Goal: Information Seeking & Learning: Learn about a topic

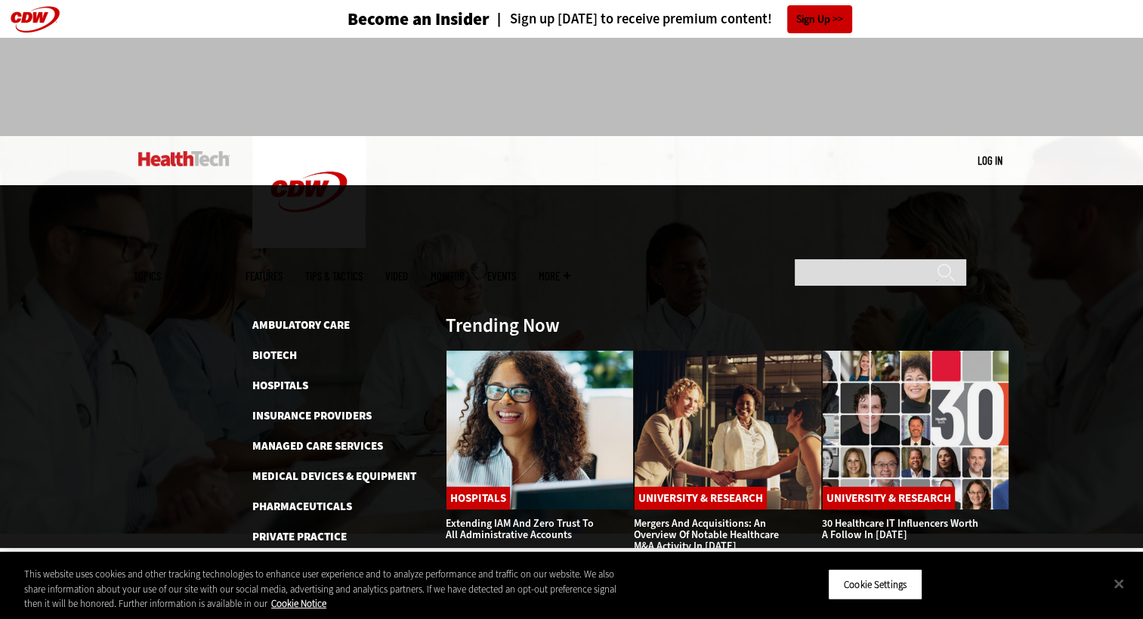
click at [408, 271] on link "Video" at bounding box center [396, 276] width 23 height 11
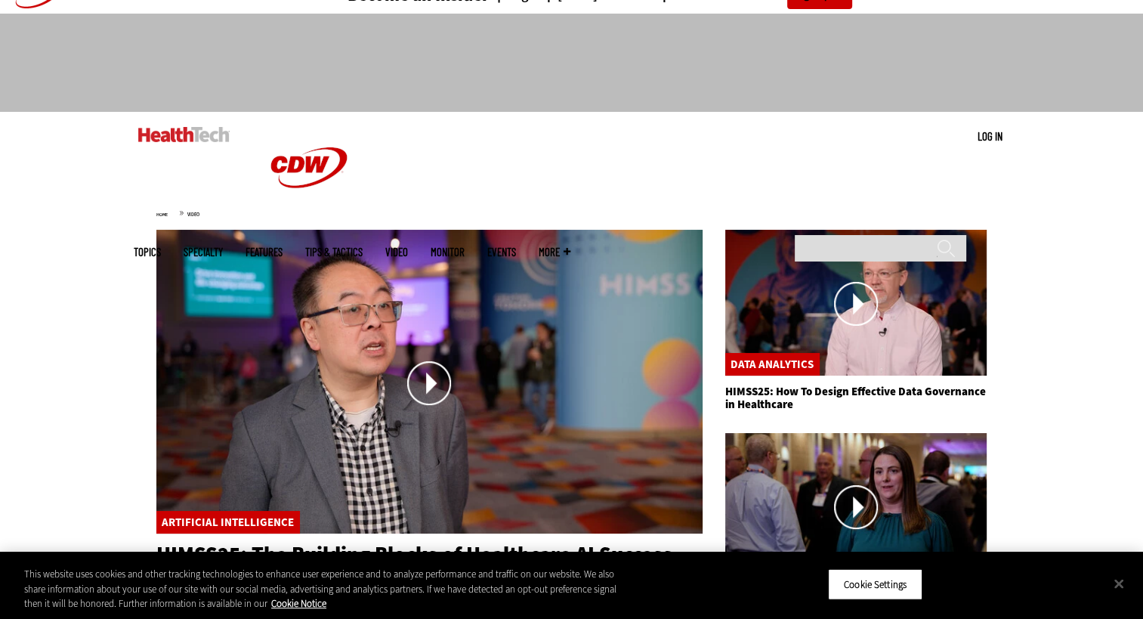
scroll to position [21, 0]
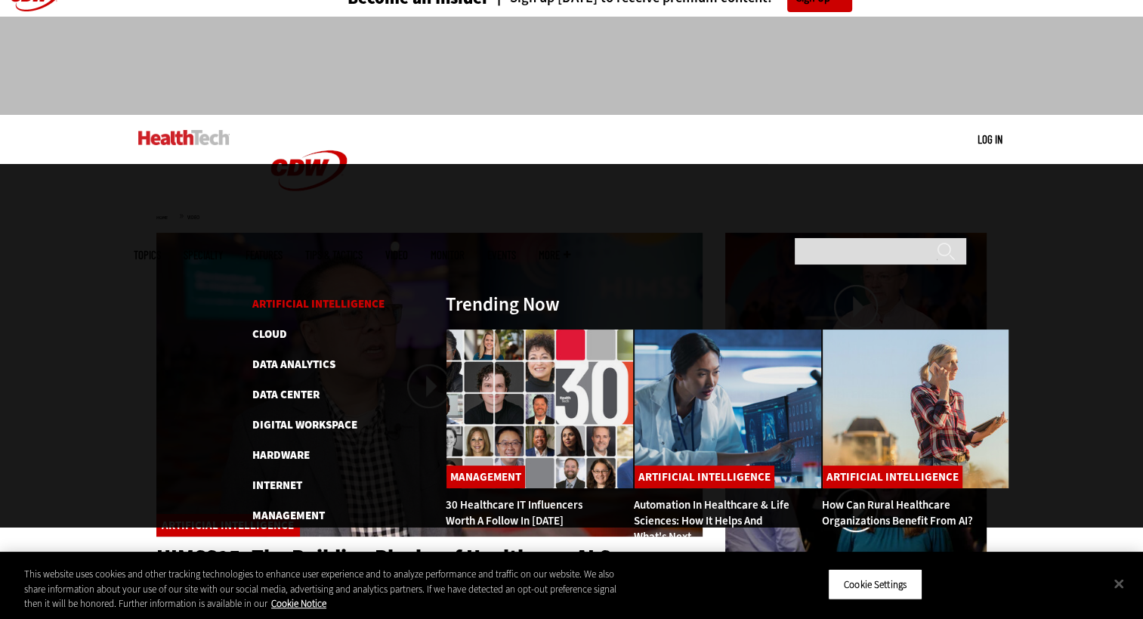
click at [311, 296] on link "Artificial Intelligence" at bounding box center [318, 303] width 132 height 15
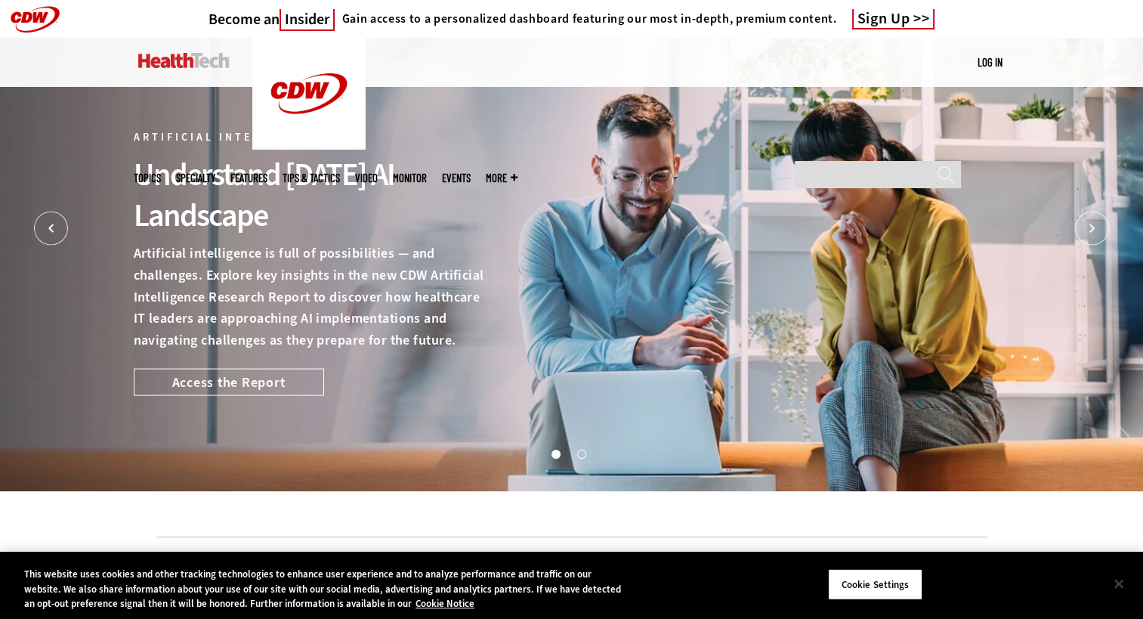
click at [1112, 585] on button "Close" at bounding box center [1119, 583] width 33 height 33
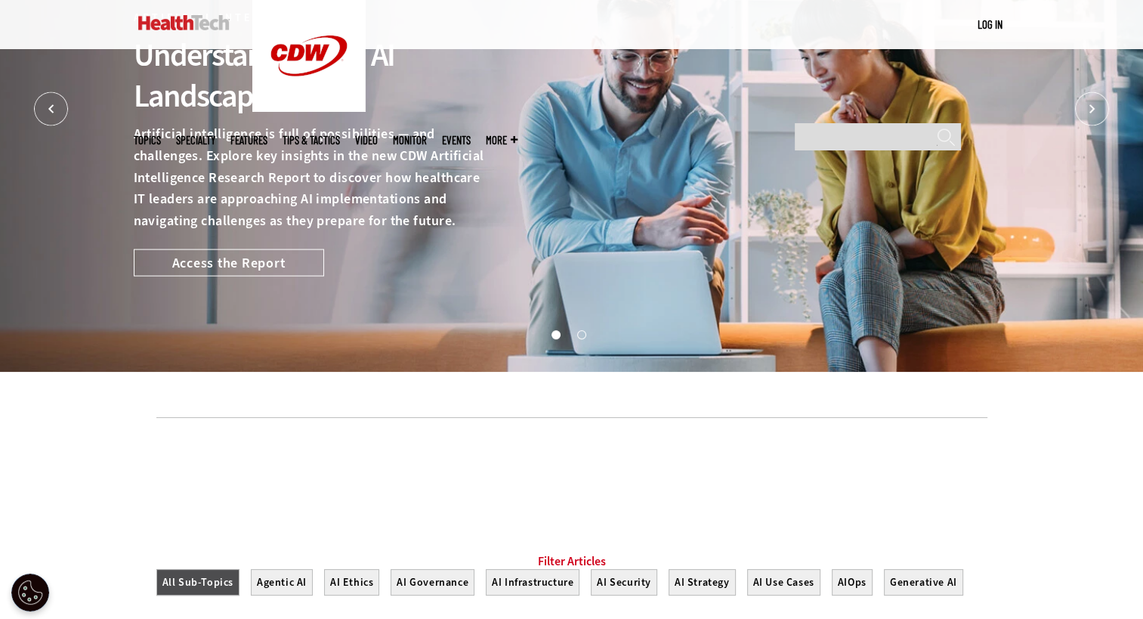
scroll to position [123, 0]
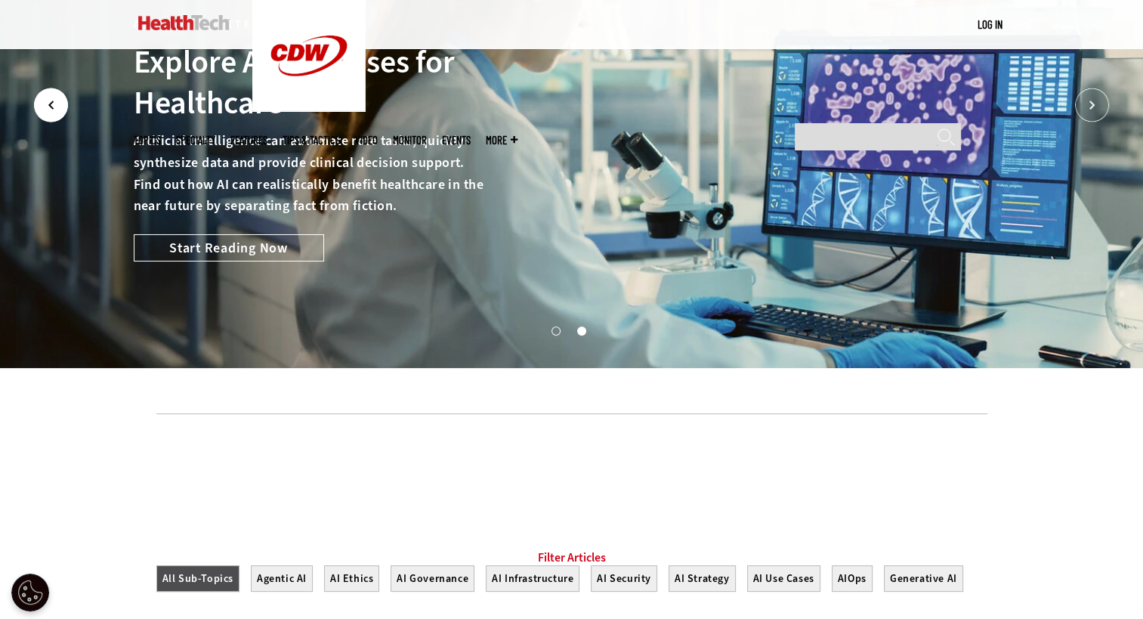
click at [56, 104] on icon "Prev" at bounding box center [51, 105] width 34 height 34
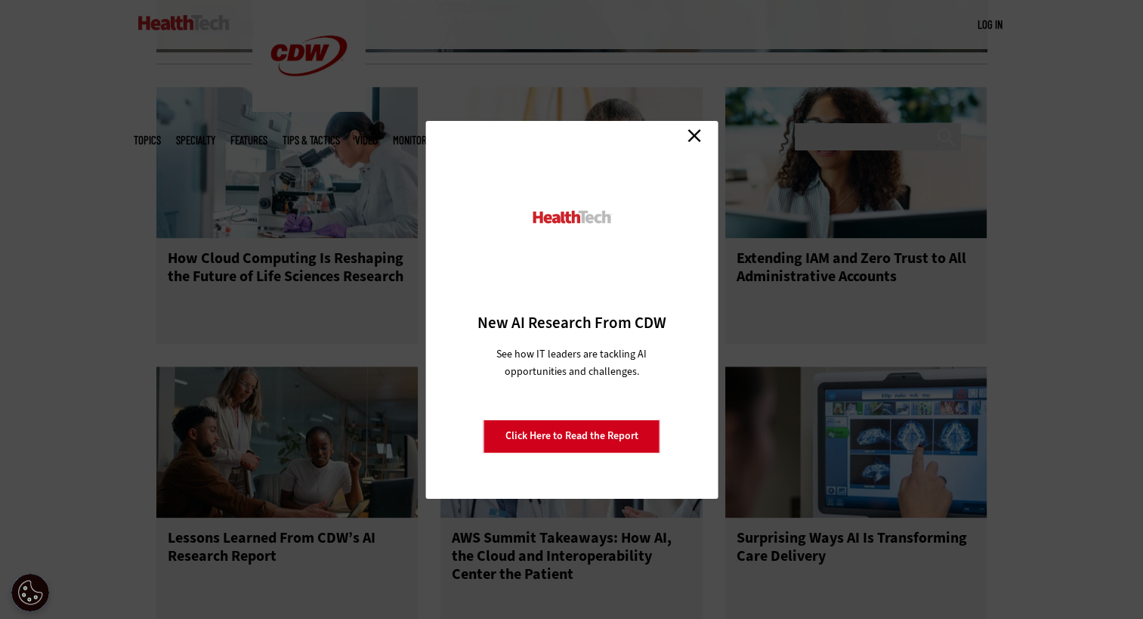
scroll to position [1812, 0]
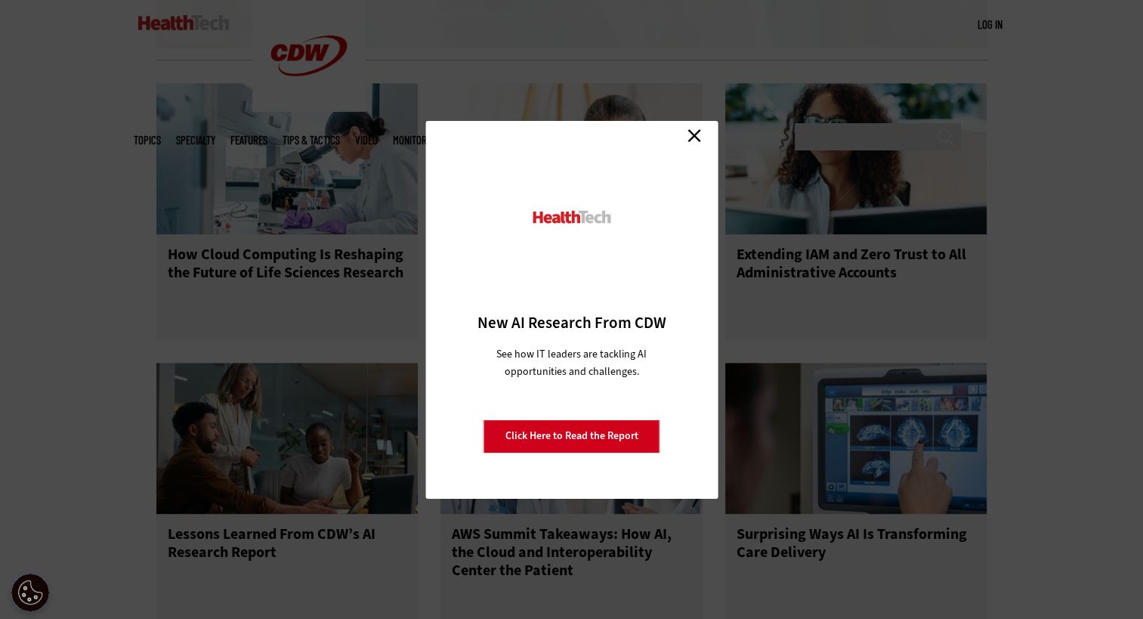
click at [698, 138] on link "Close" at bounding box center [694, 136] width 23 height 23
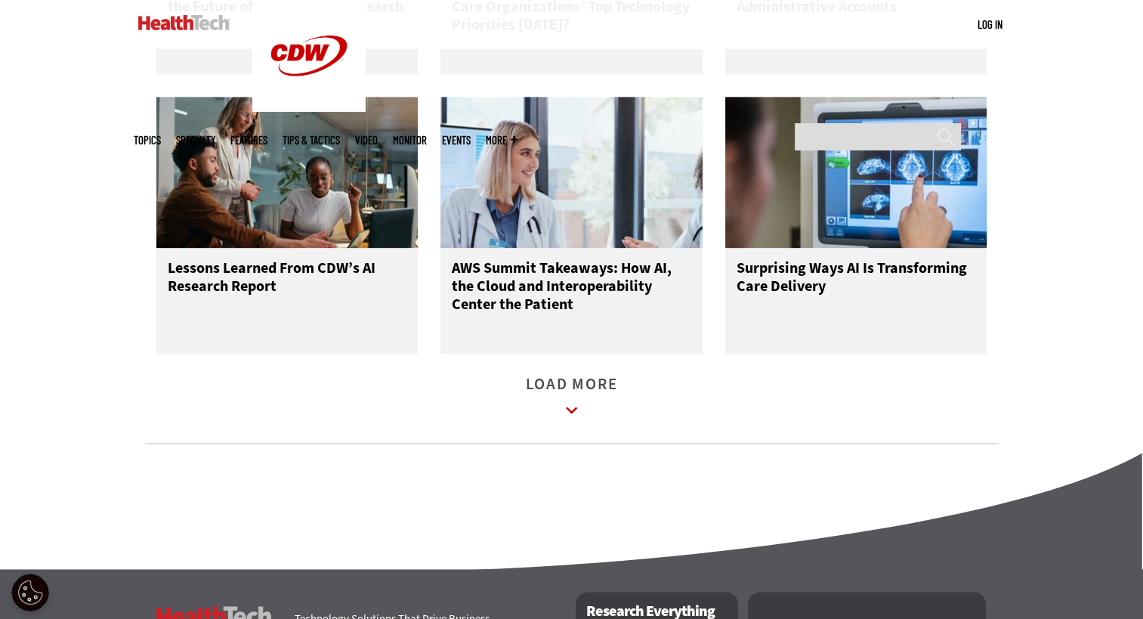
scroll to position [2110, 0]
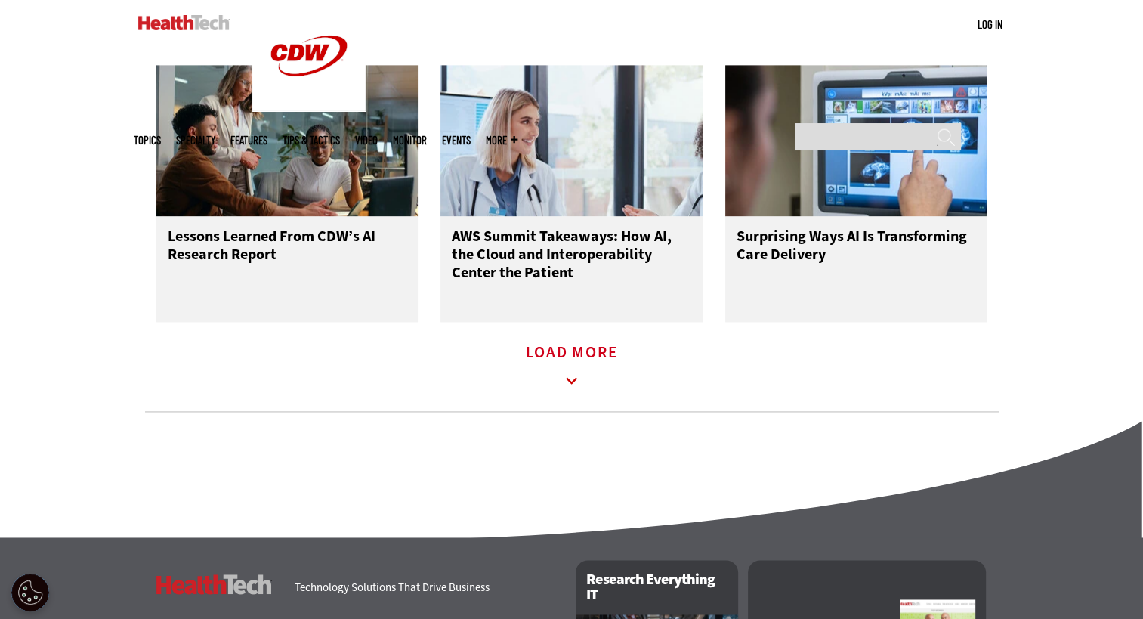
click at [572, 386] on icon at bounding box center [572, 381] width 35 height 35
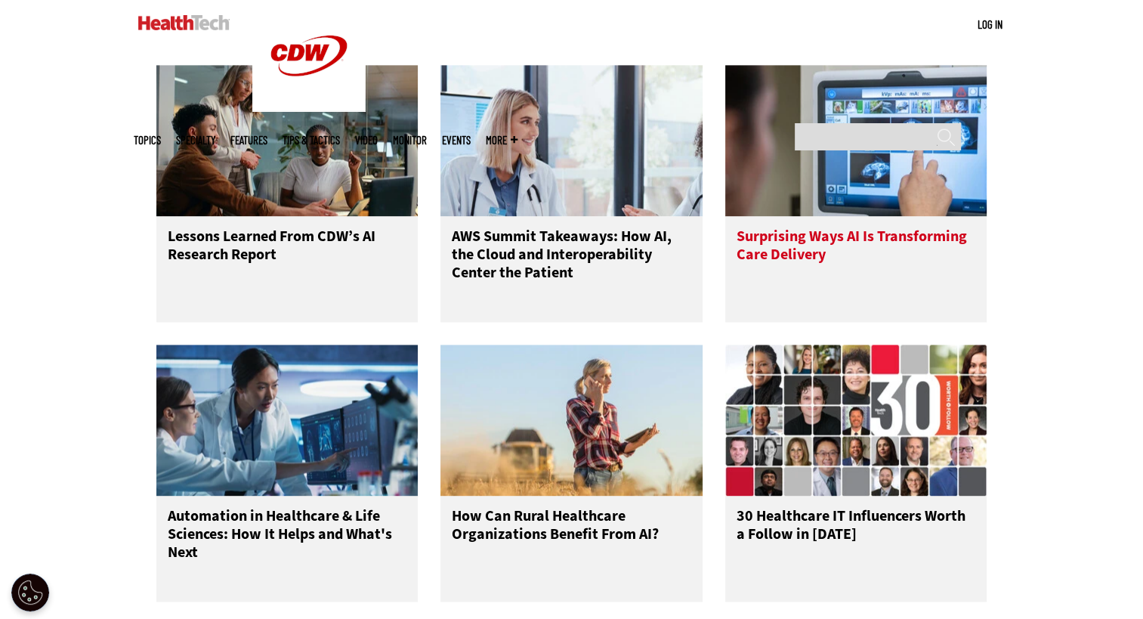
click at [795, 266] on h3 "Surprising Ways AI Is Transforming Care Delivery" at bounding box center [857, 257] width 240 height 60
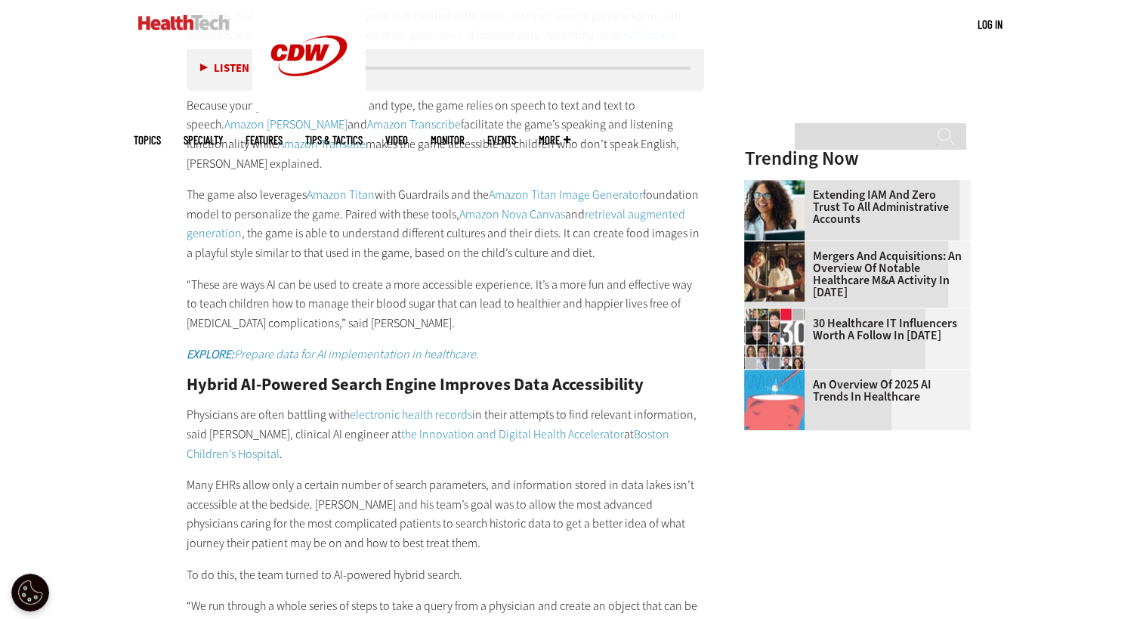
scroll to position [1622, 0]
